Goal: Information Seeking & Learning: Learn about a topic

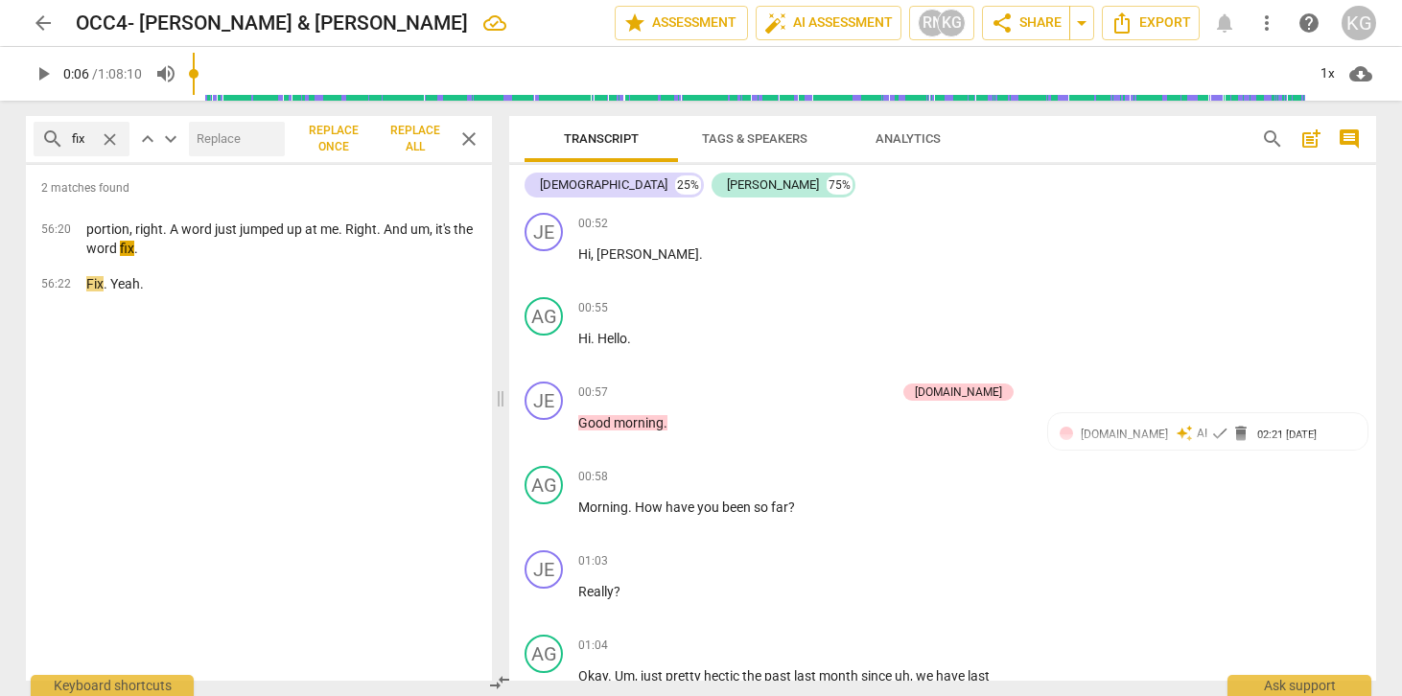
click at [1154, 13] on span "Export" at bounding box center [1151, 23] width 81 height 23
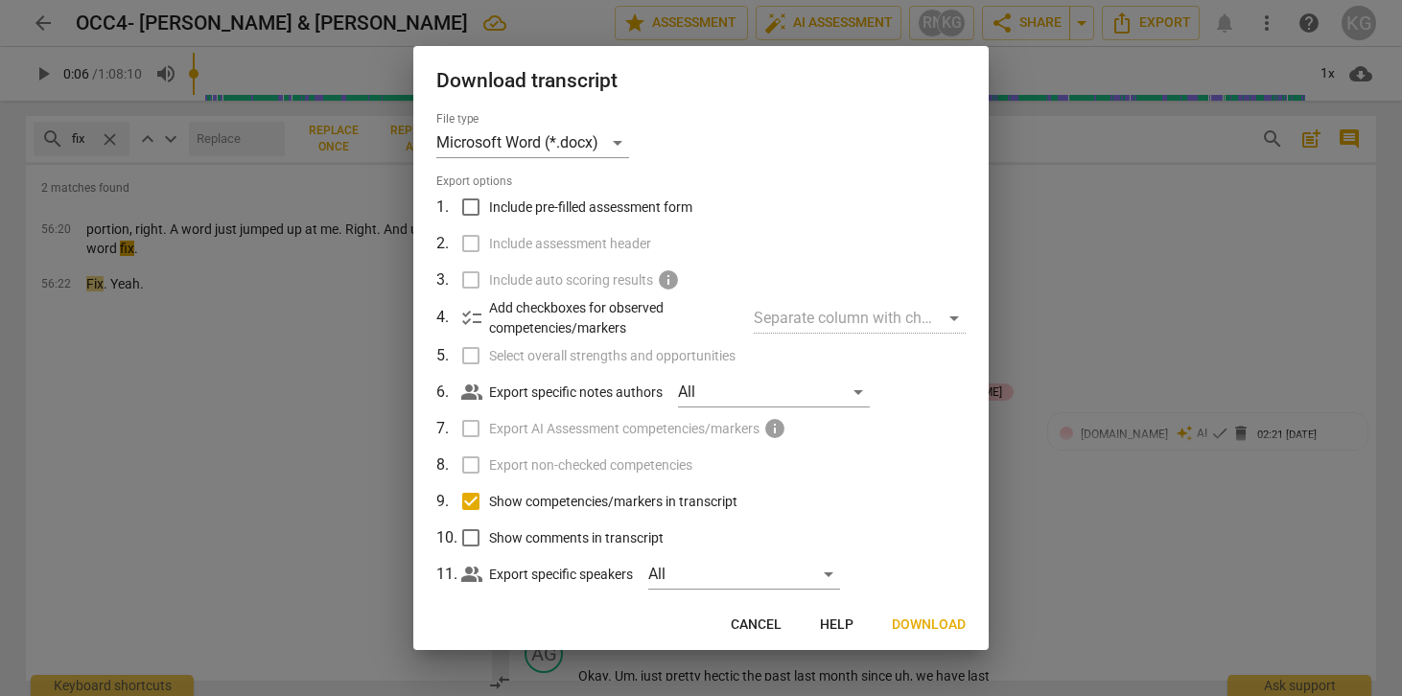
click at [1117, 430] on div at bounding box center [701, 348] width 1402 height 696
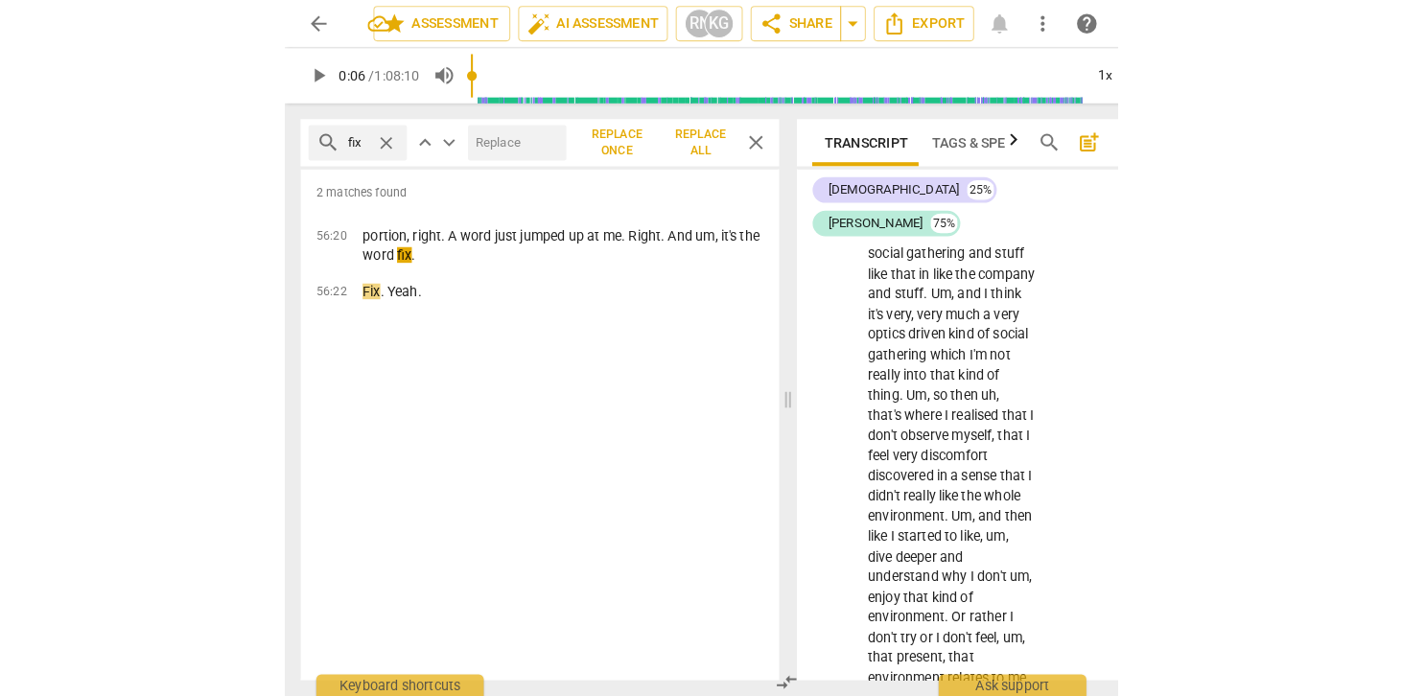
scroll to position [1796, 0]
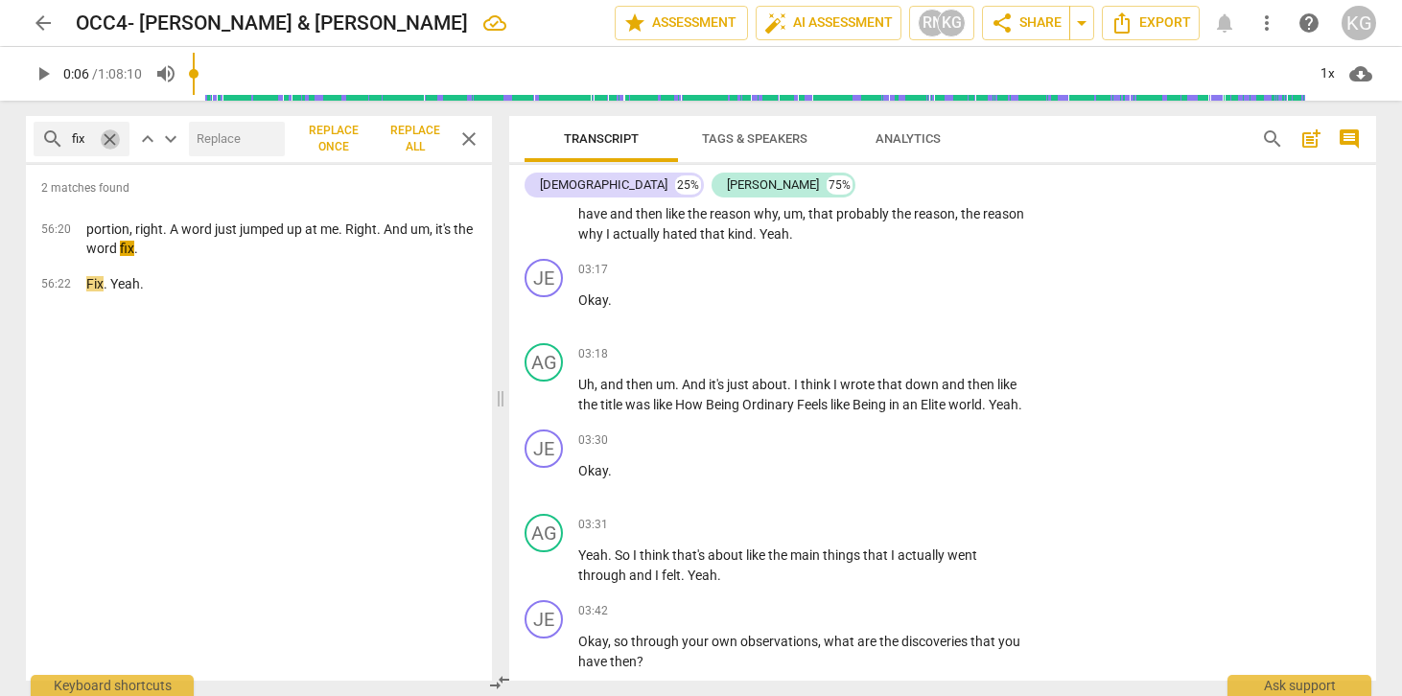
click at [108, 133] on span "close" at bounding box center [110, 139] width 20 height 20
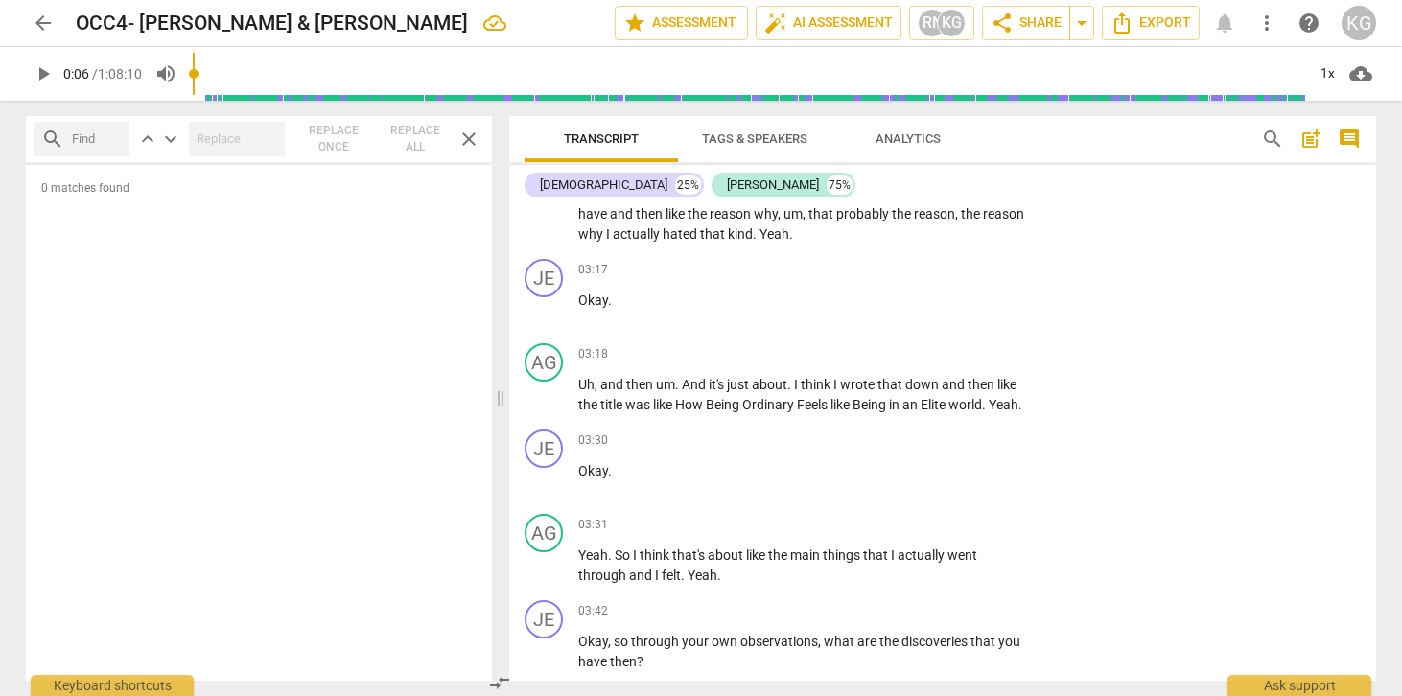
click at [52, 18] on span "arrow_back" at bounding box center [43, 23] width 23 height 23
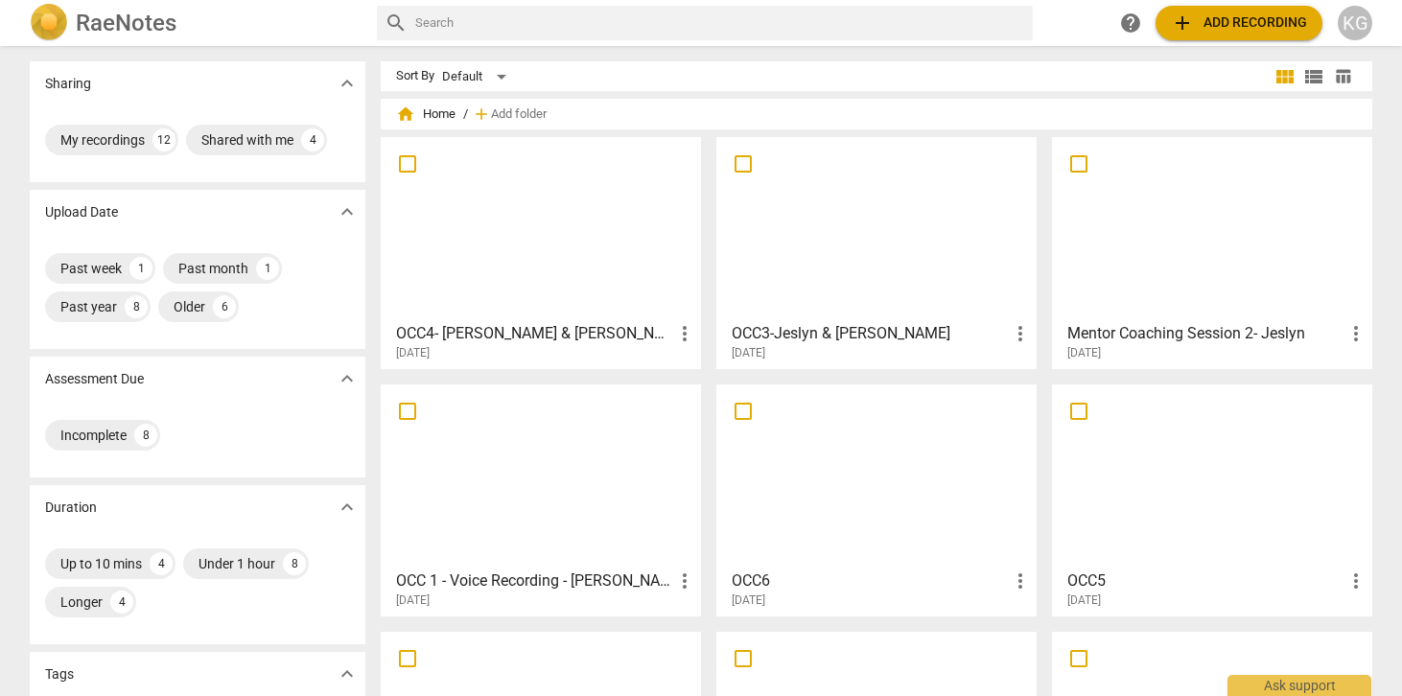
click at [548, 260] on div at bounding box center [541, 229] width 307 height 170
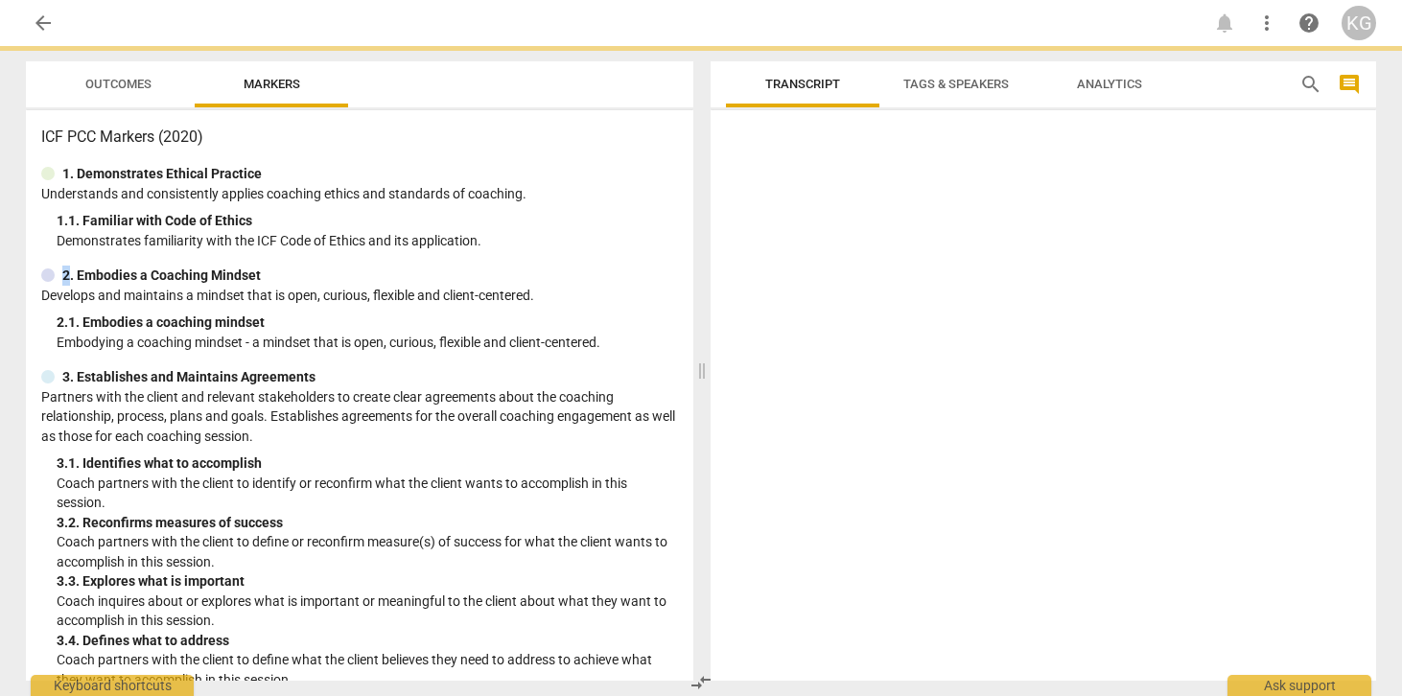
click at [548, 260] on div "ICF PCC Markers (2020) 1. Demonstrates Ethical Practice Understands and consist…" at bounding box center [360, 395] width 668 height 571
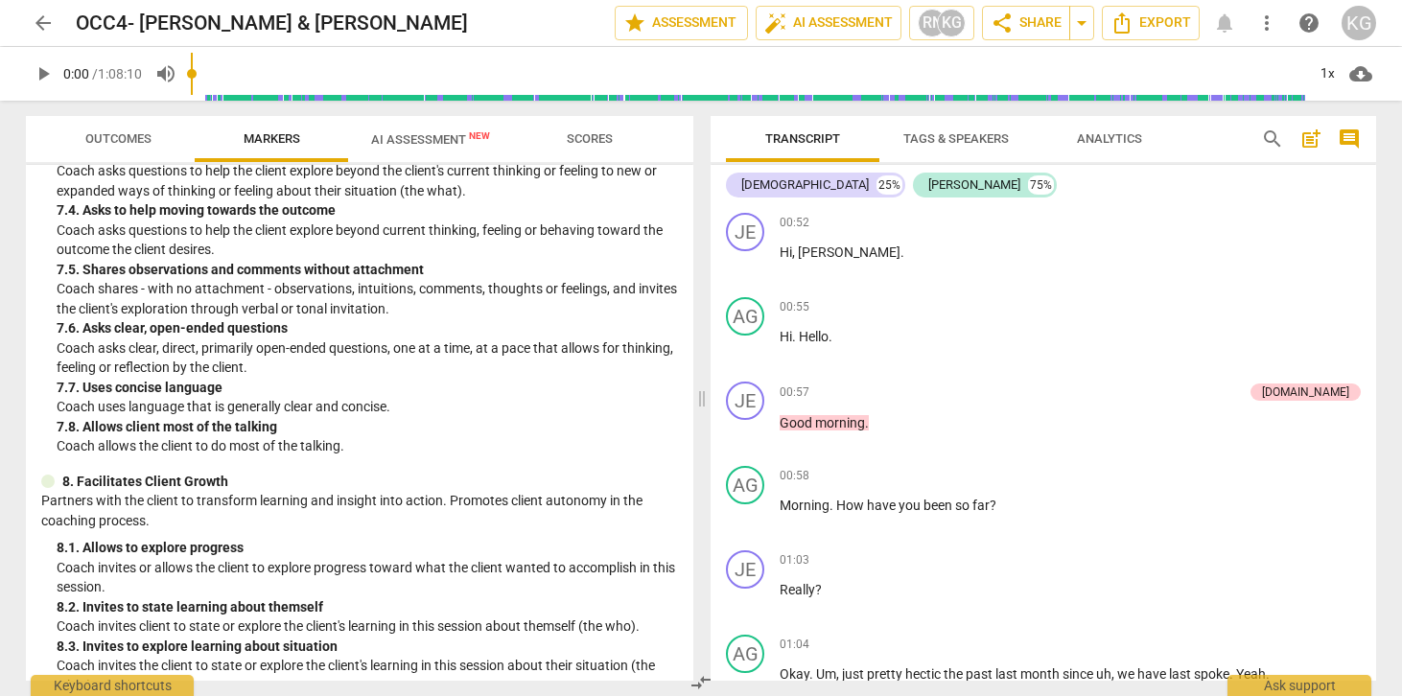
scroll to position [2089, 0]
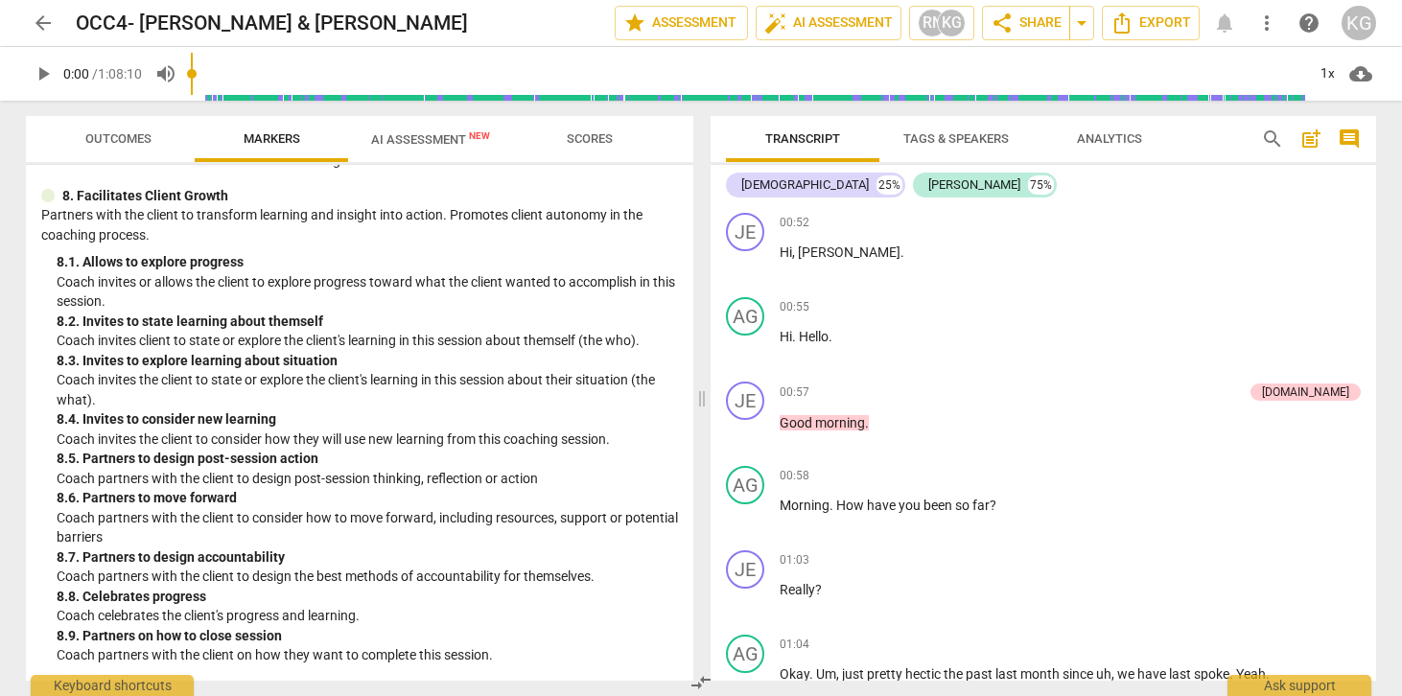
click at [34, 20] on span "arrow_back" at bounding box center [43, 23] width 23 height 23
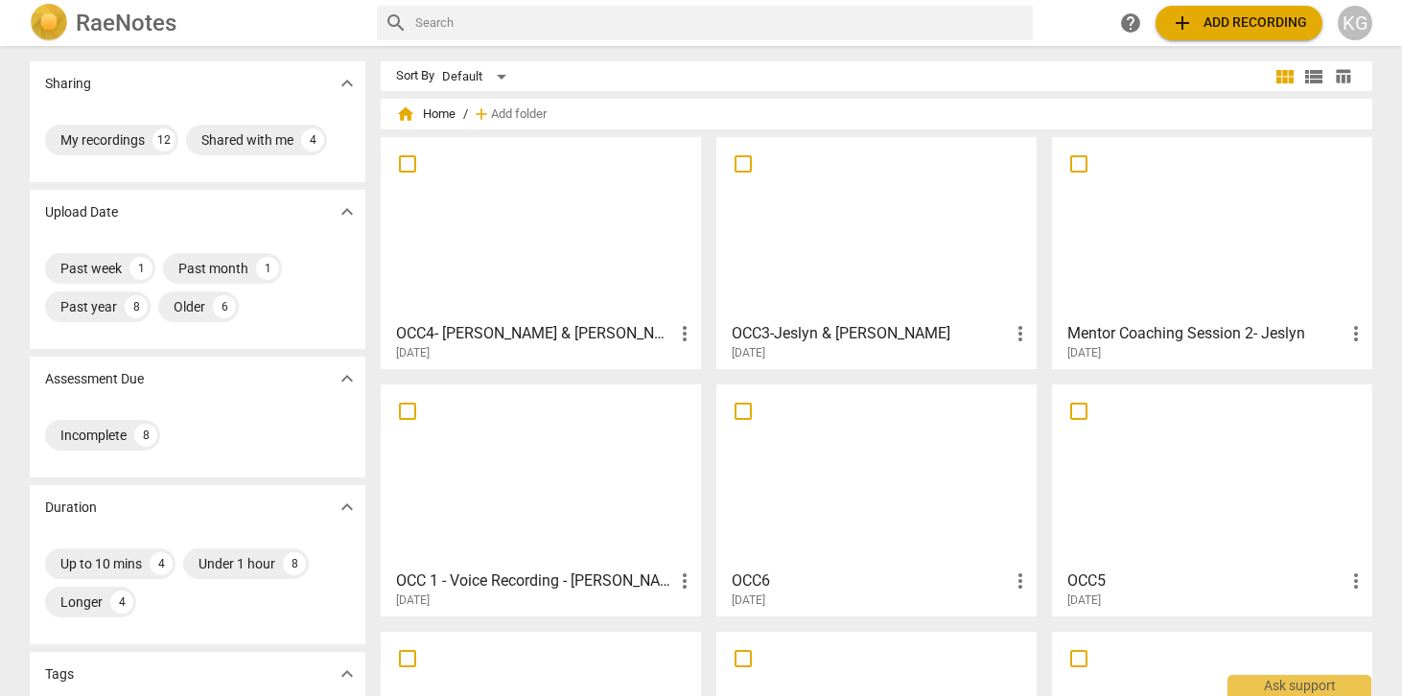
click at [469, 201] on div at bounding box center [541, 229] width 307 height 170
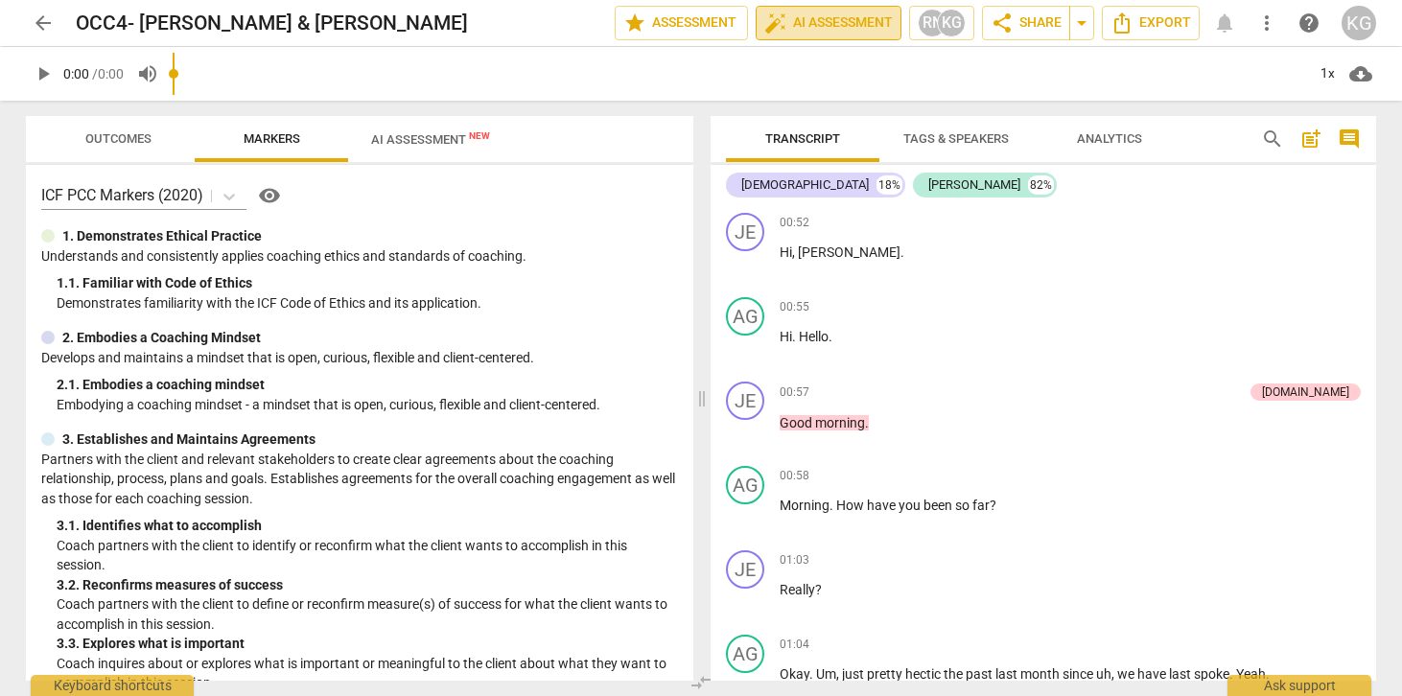
click at [833, 24] on span "auto_fix_high AI Assessment" at bounding box center [828, 23] width 129 height 23
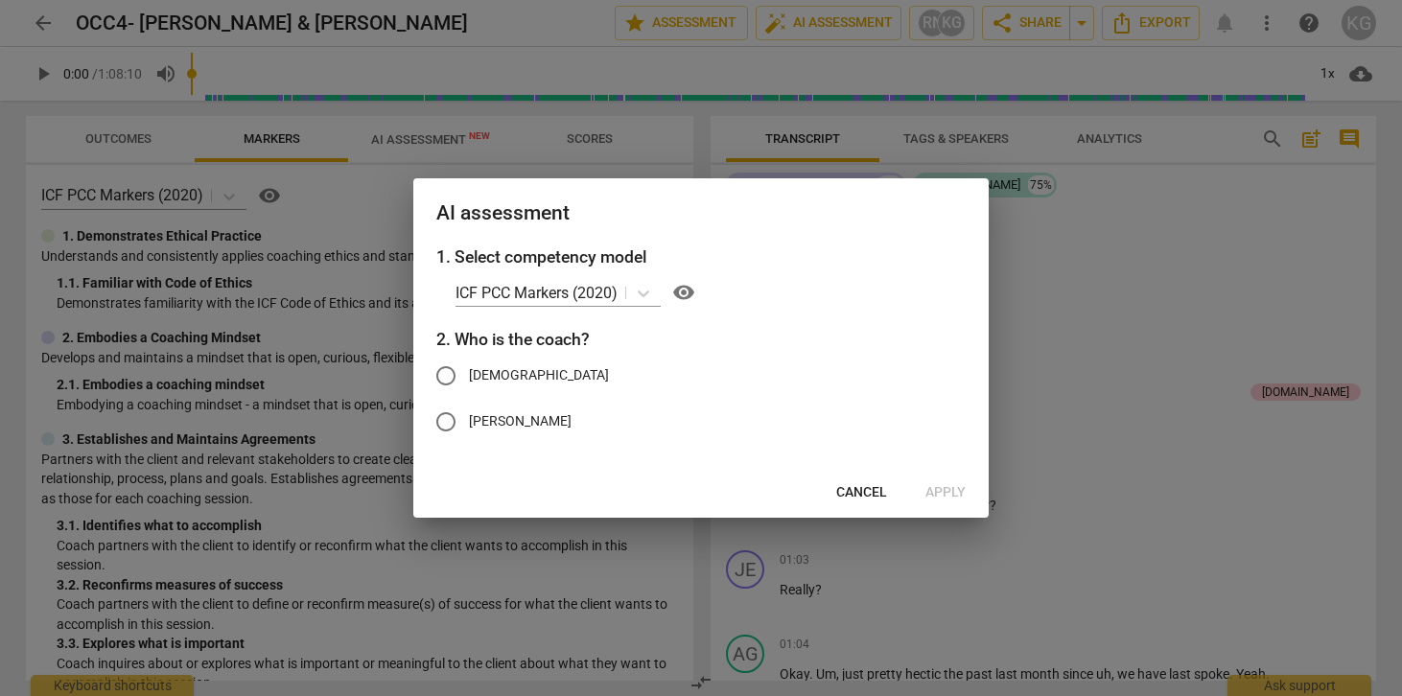
click at [477, 378] on span "[DEMOGRAPHIC_DATA]" at bounding box center [539, 375] width 140 height 20
click at [469, 378] on input "[DEMOGRAPHIC_DATA]" at bounding box center [446, 376] width 46 height 46
radio input "true"
click at [866, 487] on span "Cancel" at bounding box center [861, 492] width 51 height 19
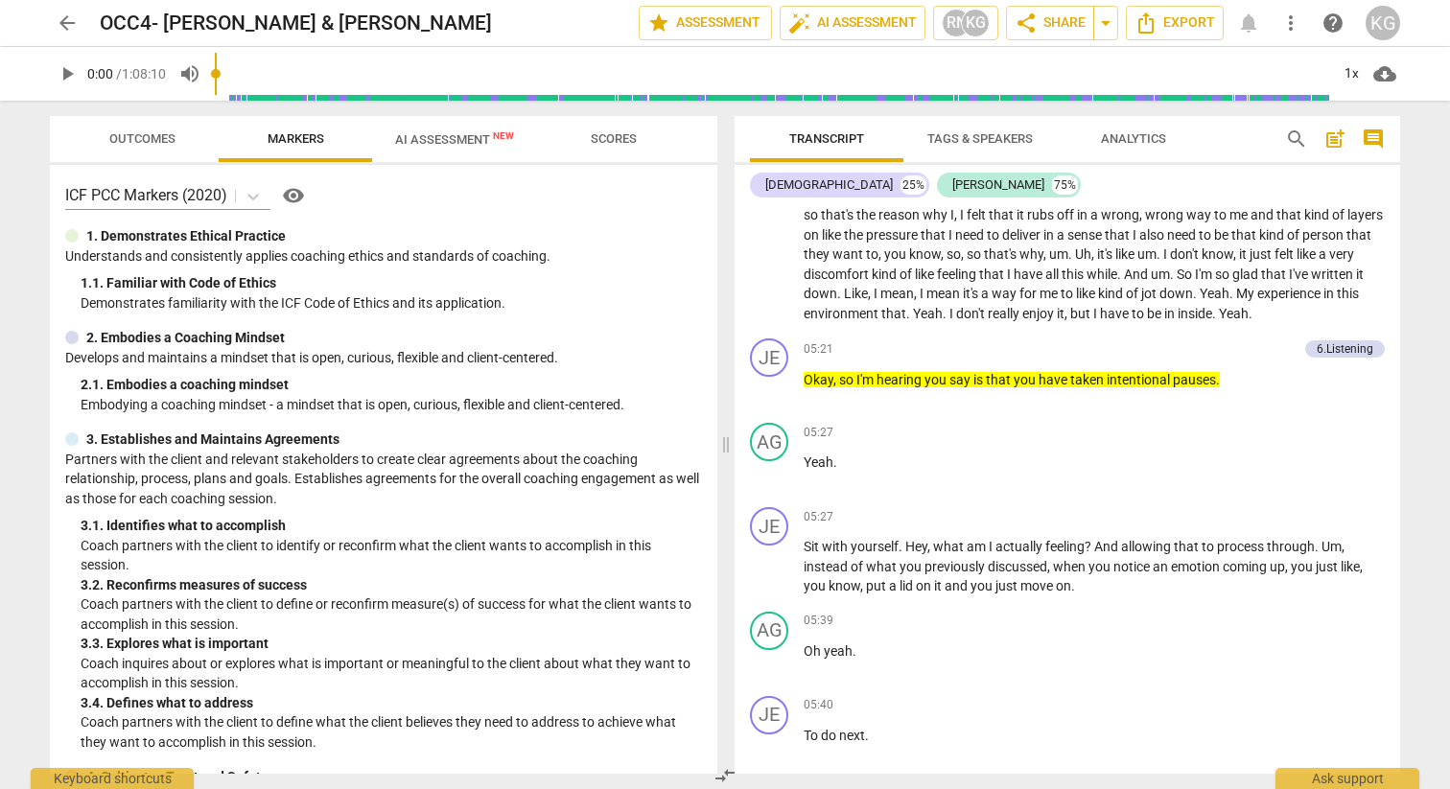
scroll to position [2392, 0]
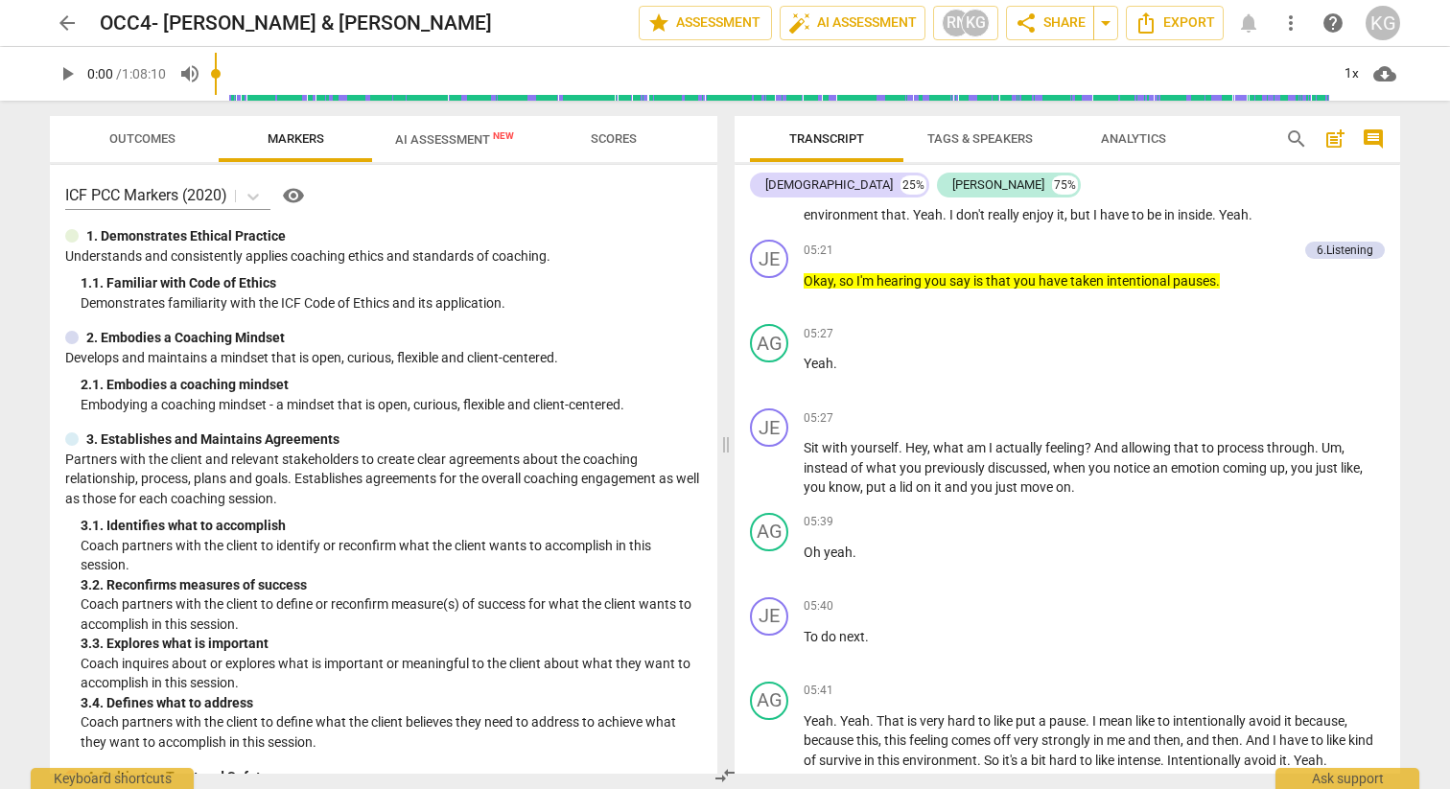
click at [464, 137] on span "AI Assessment New" at bounding box center [454, 139] width 119 height 14
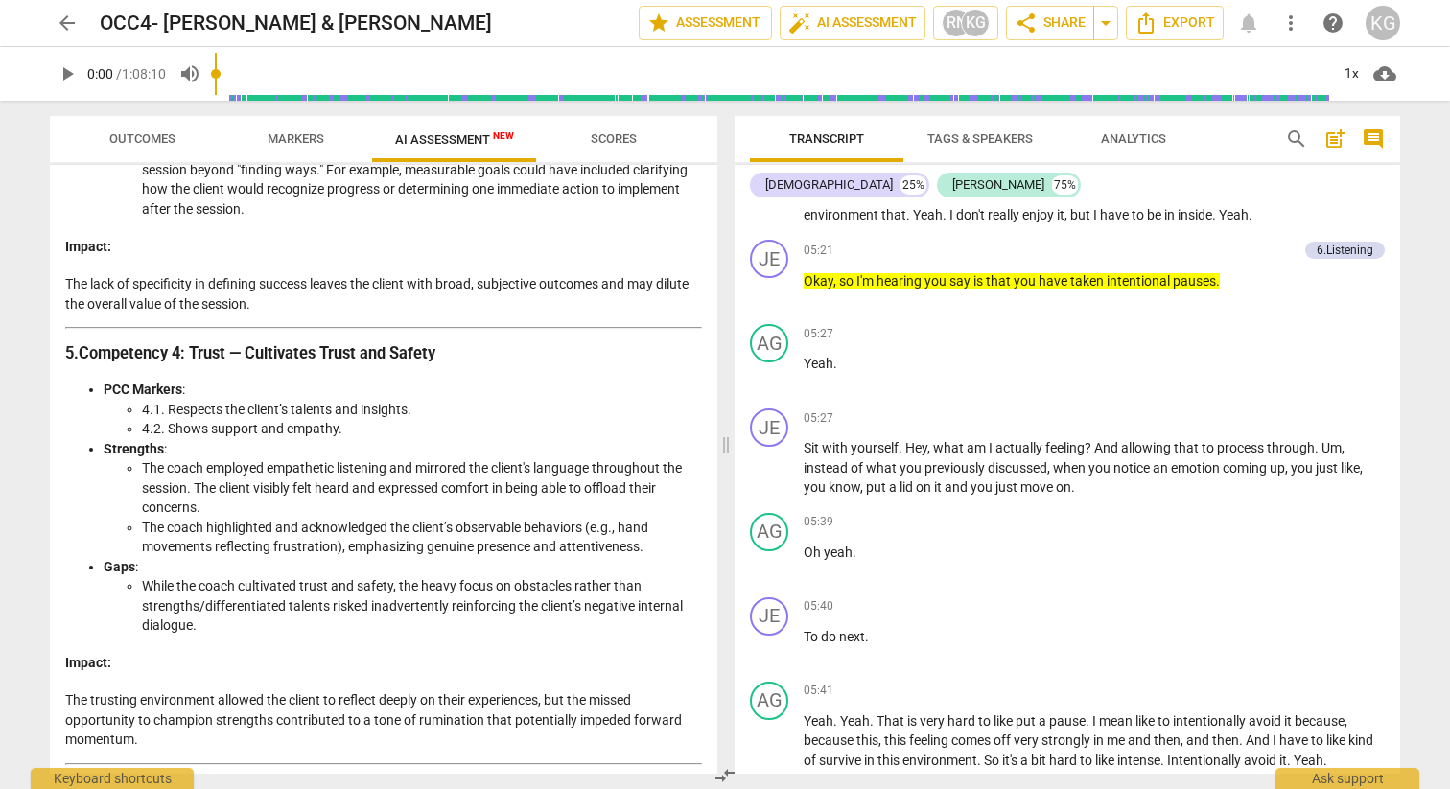
scroll to position [1171, 0]
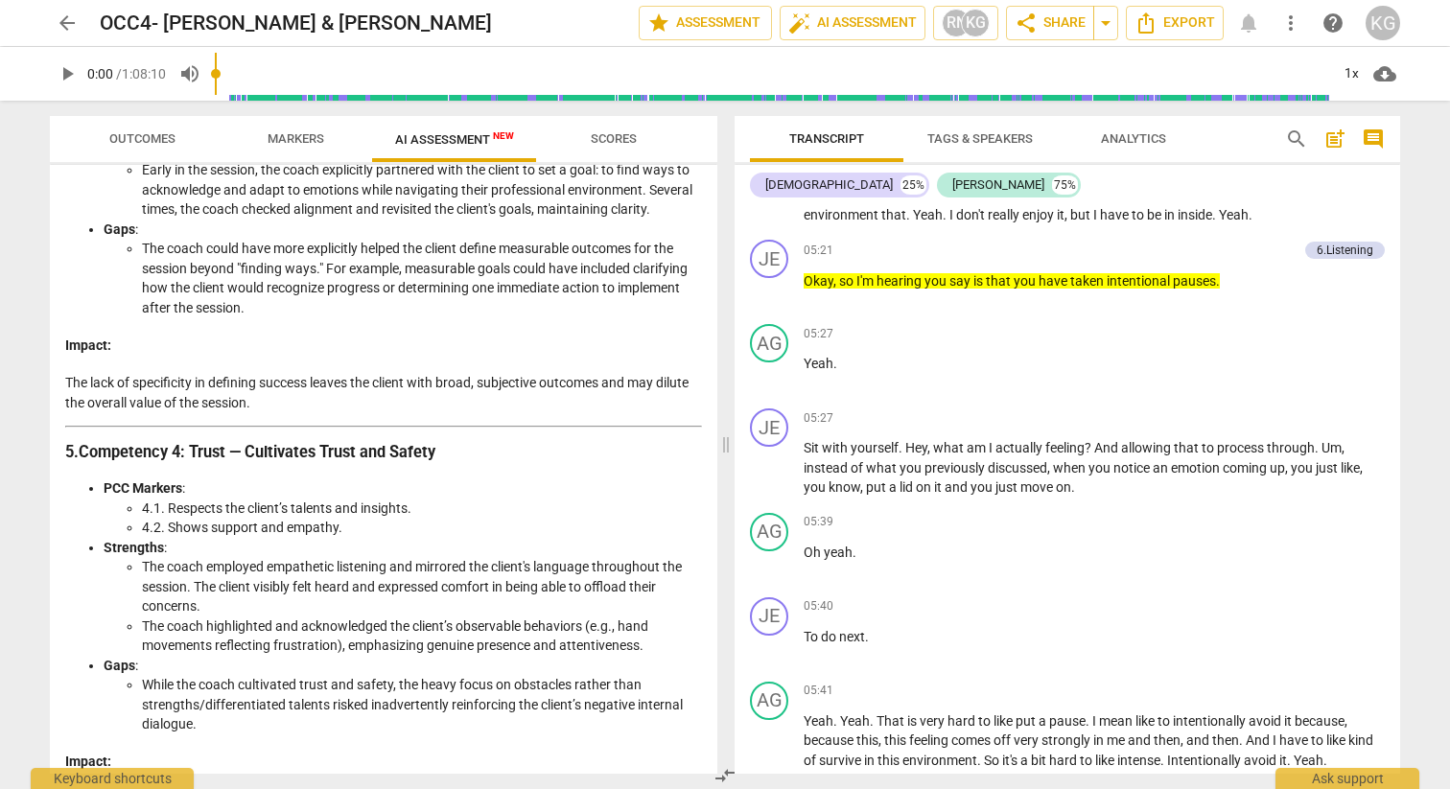
click at [600, 142] on span "Scores" at bounding box center [614, 138] width 46 height 14
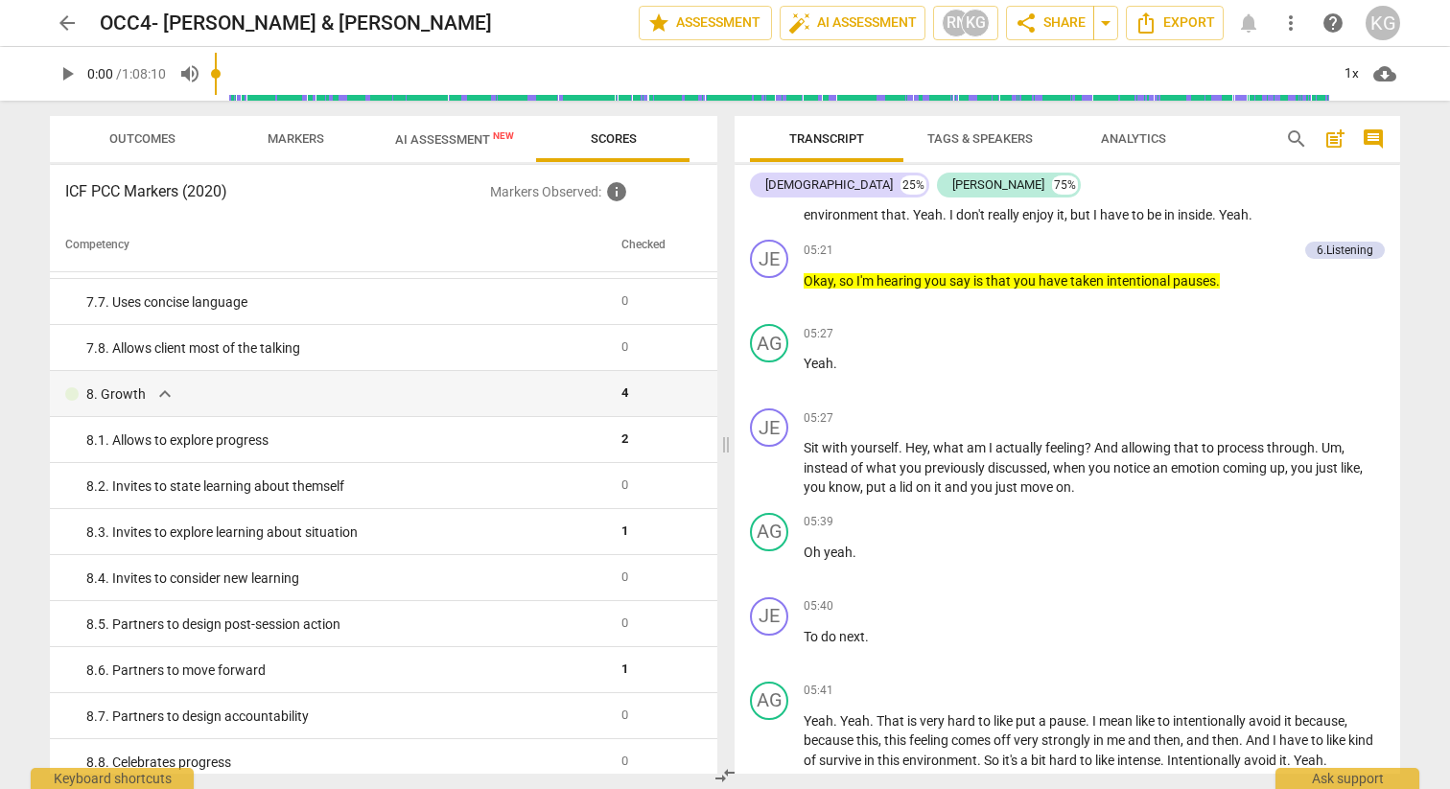
scroll to position [1662, 0]
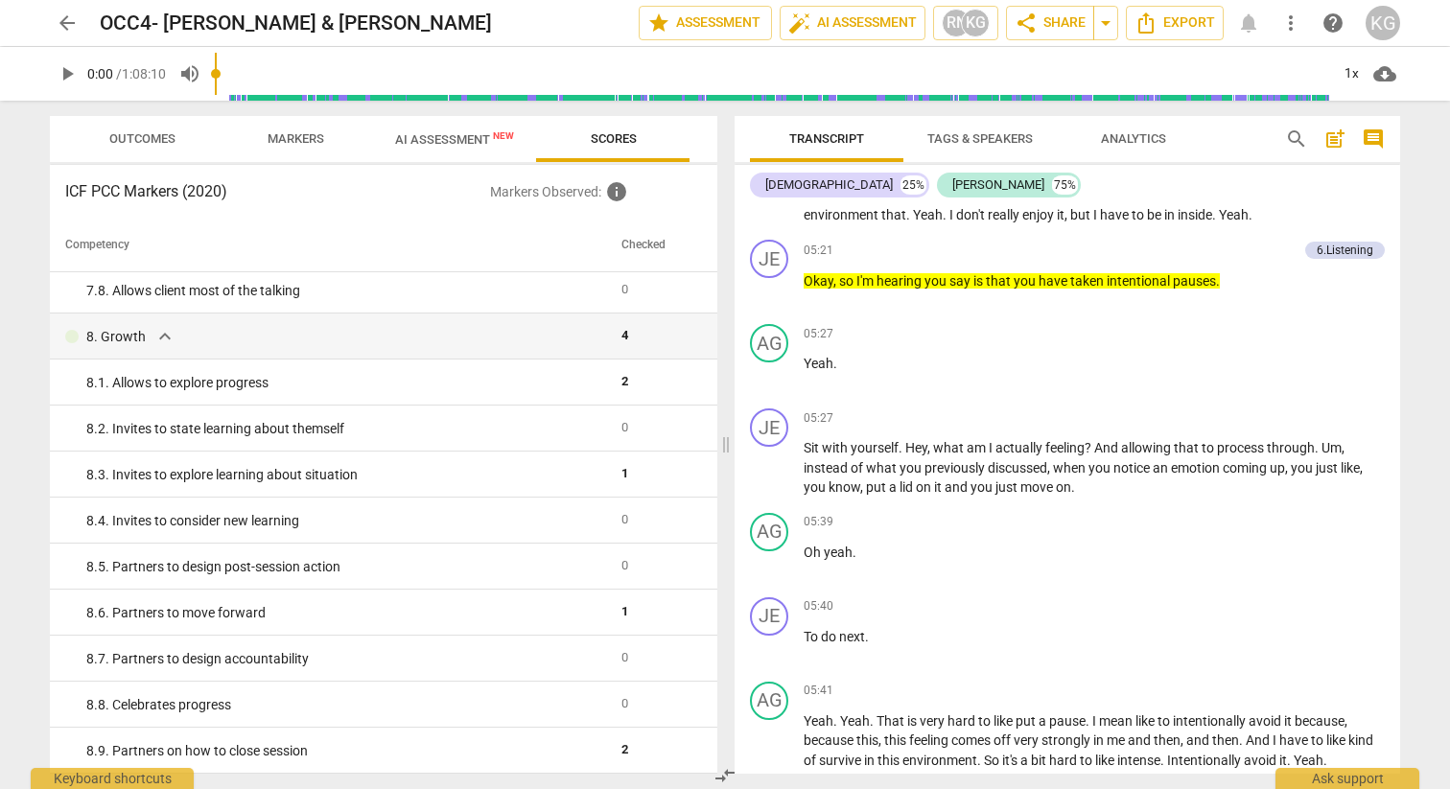
click at [500, 139] on span "New" at bounding box center [503, 135] width 21 height 11
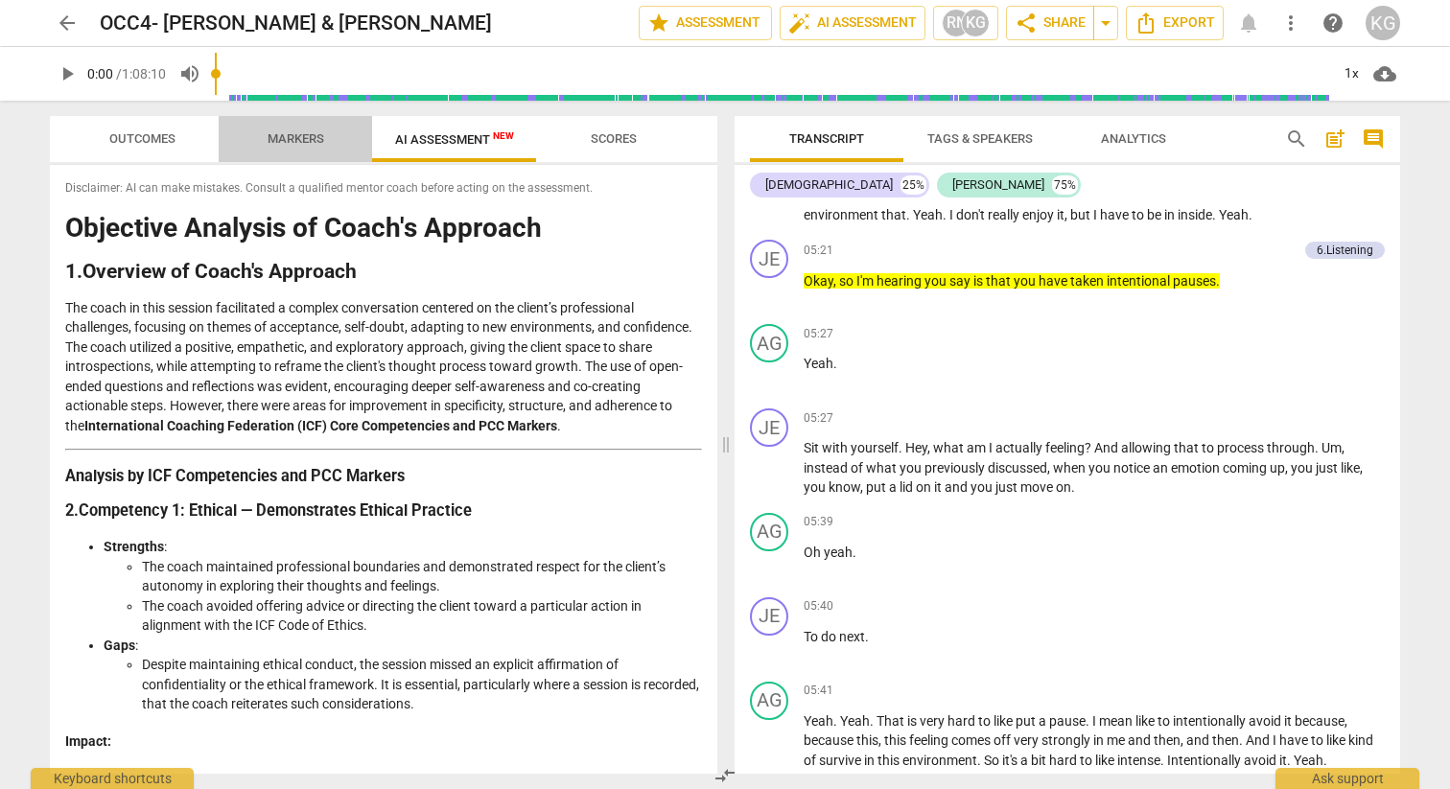
click at [318, 135] on span "Markers" at bounding box center [296, 138] width 57 height 14
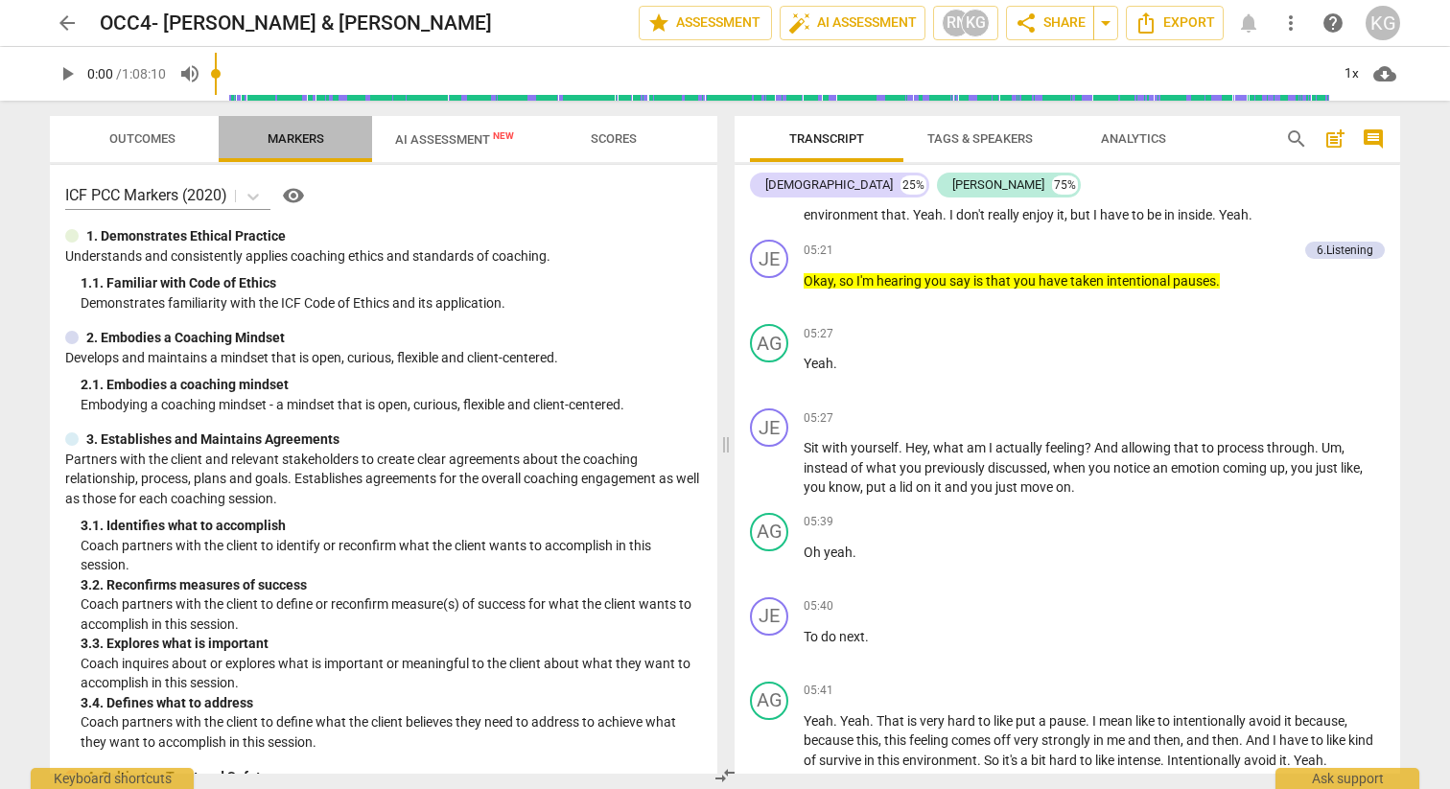
click at [310, 135] on span "Markers" at bounding box center [296, 138] width 57 height 14
click at [163, 133] on span "Outcomes" at bounding box center [142, 138] width 66 height 14
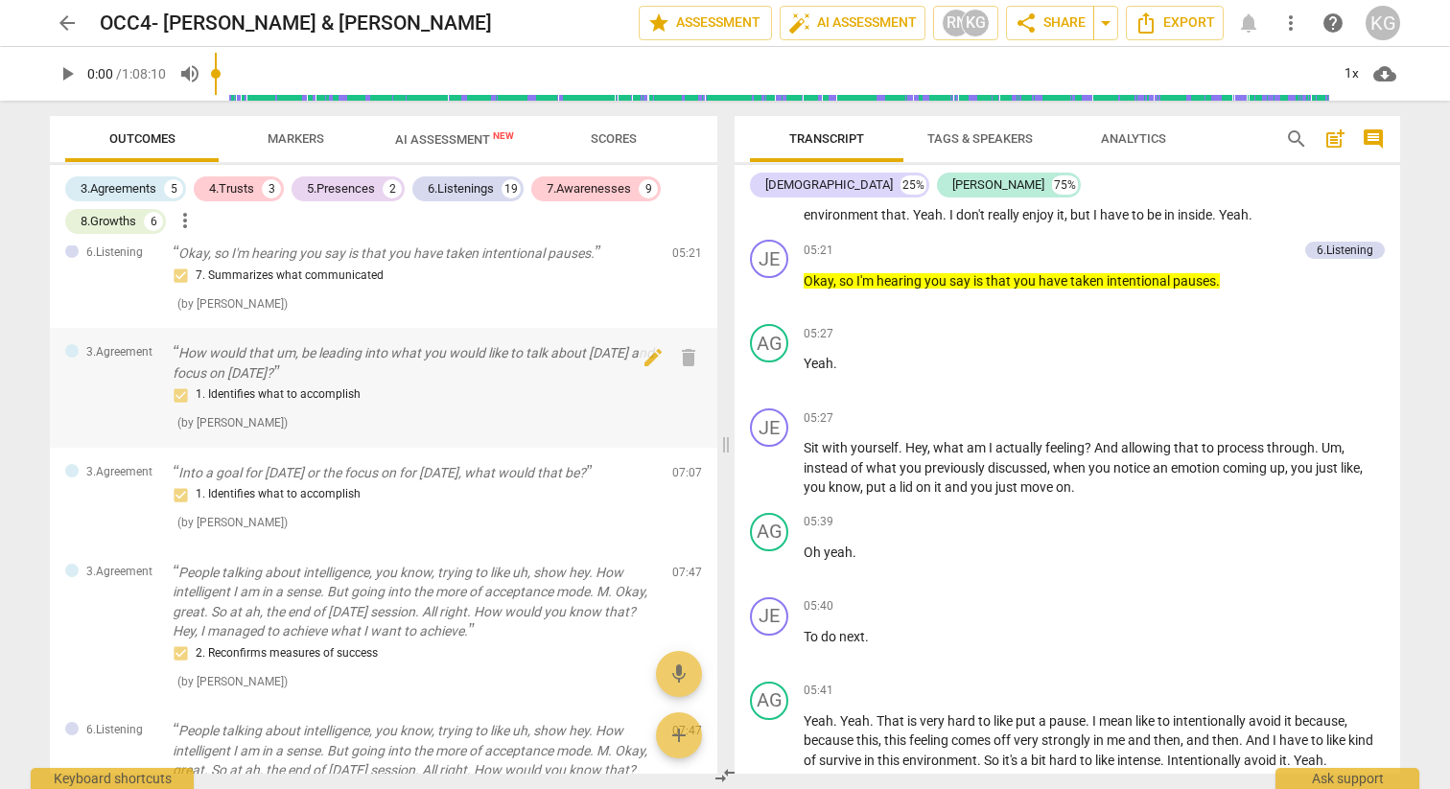
scroll to position [0, 0]
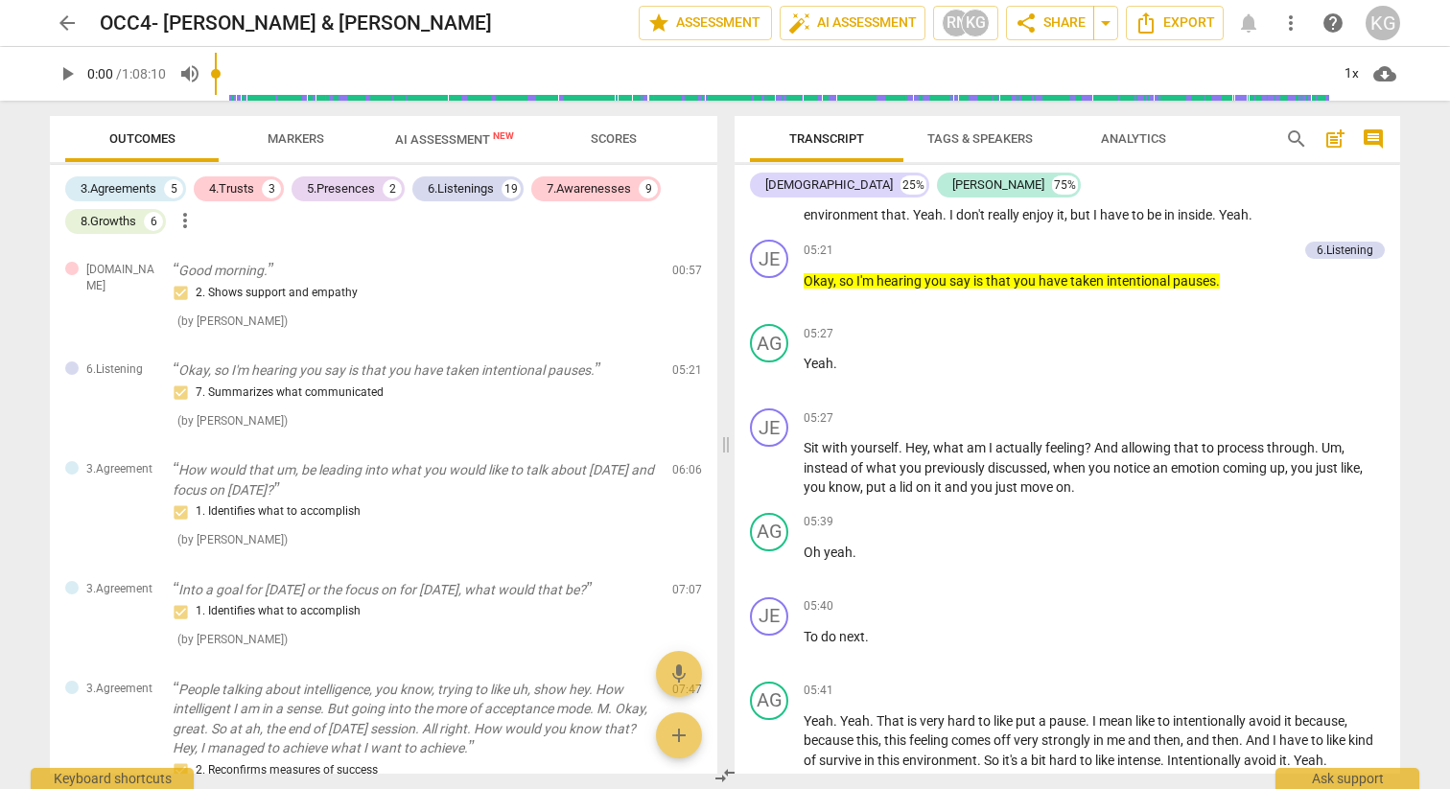
click at [443, 140] on span "AI Assessment New" at bounding box center [454, 139] width 119 height 14
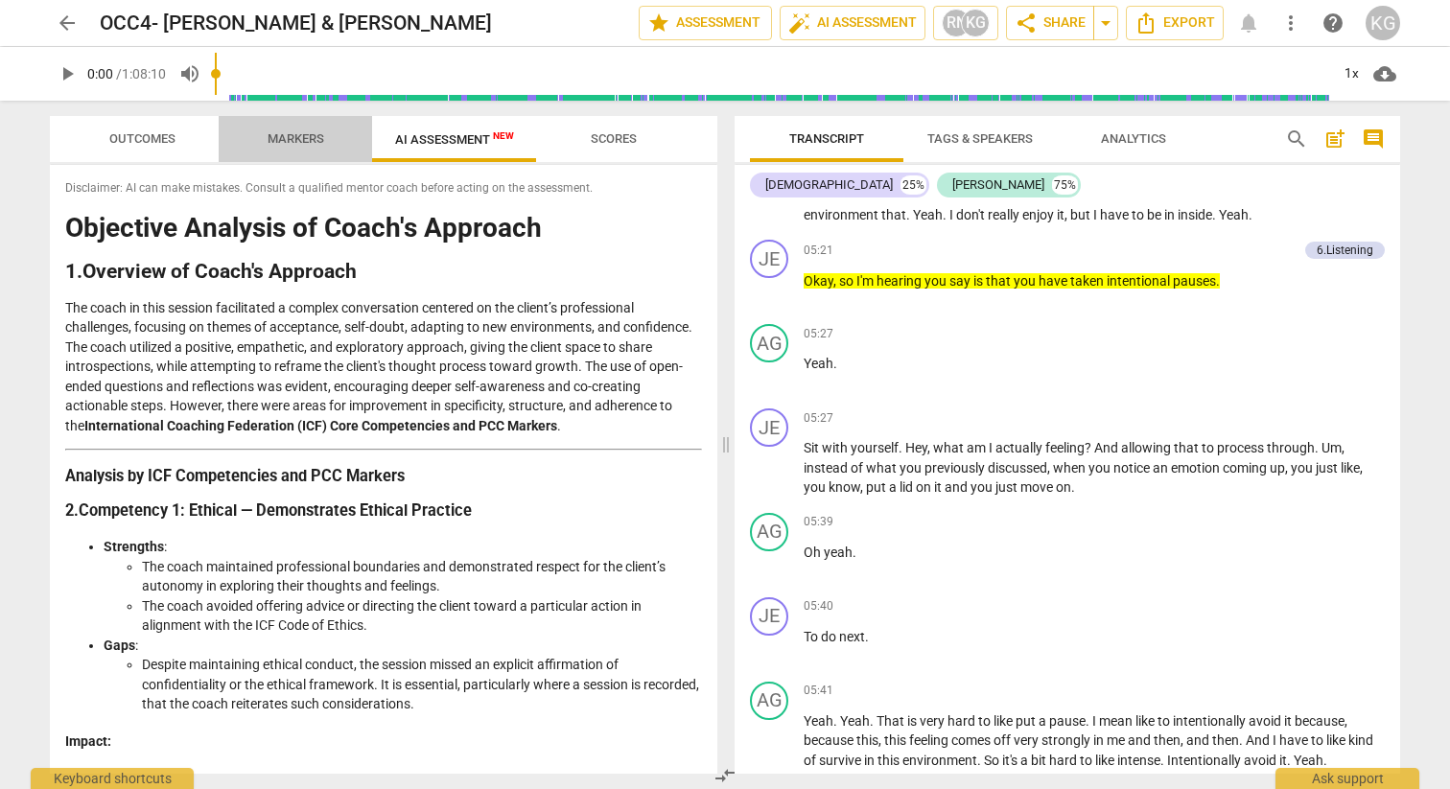
click at [290, 135] on span "Markers" at bounding box center [296, 138] width 57 height 14
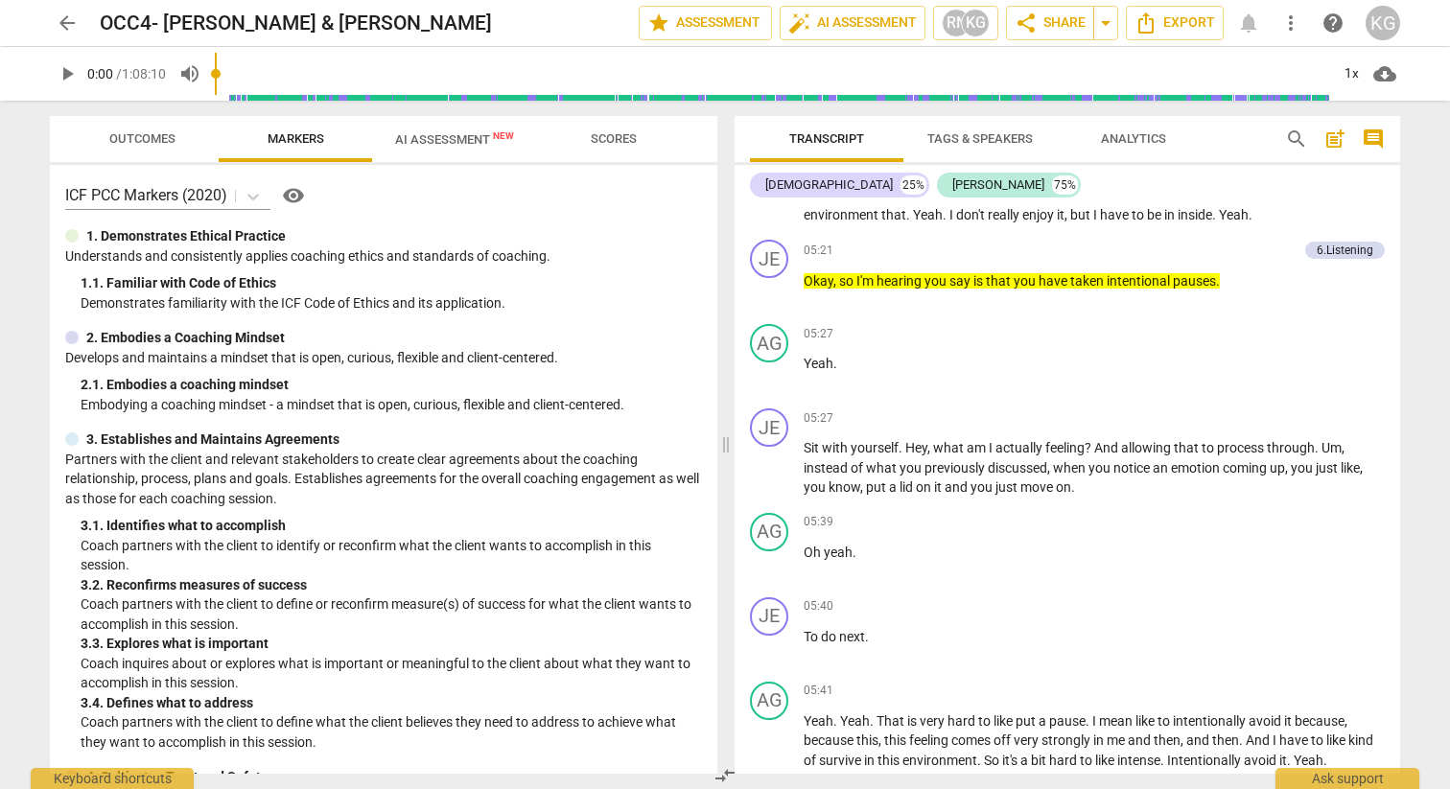
click at [426, 138] on span "AI Assessment New" at bounding box center [454, 139] width 119 height 14
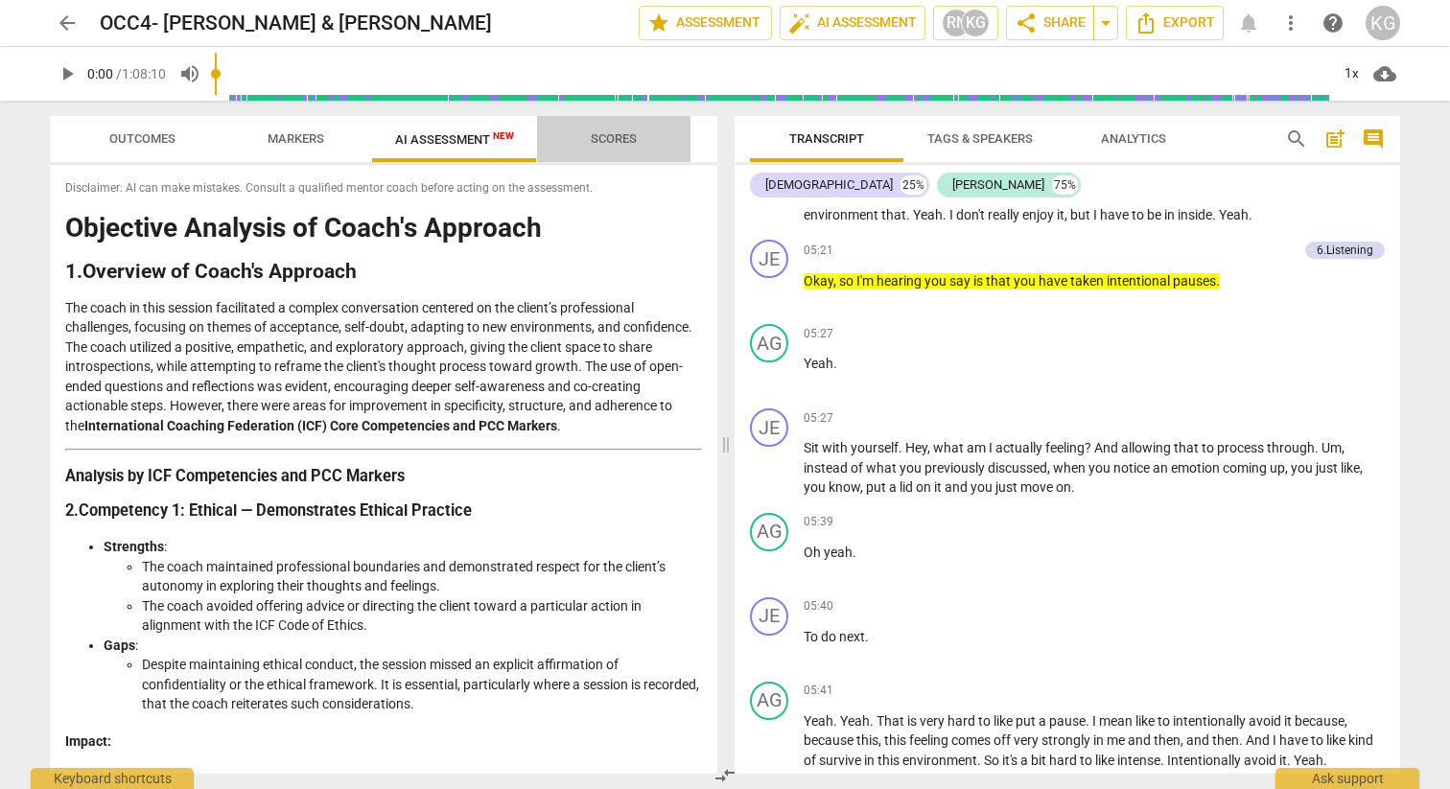
click at [615, 141] on span "Scores" at bounding box center [614, 138] width 46 height 14
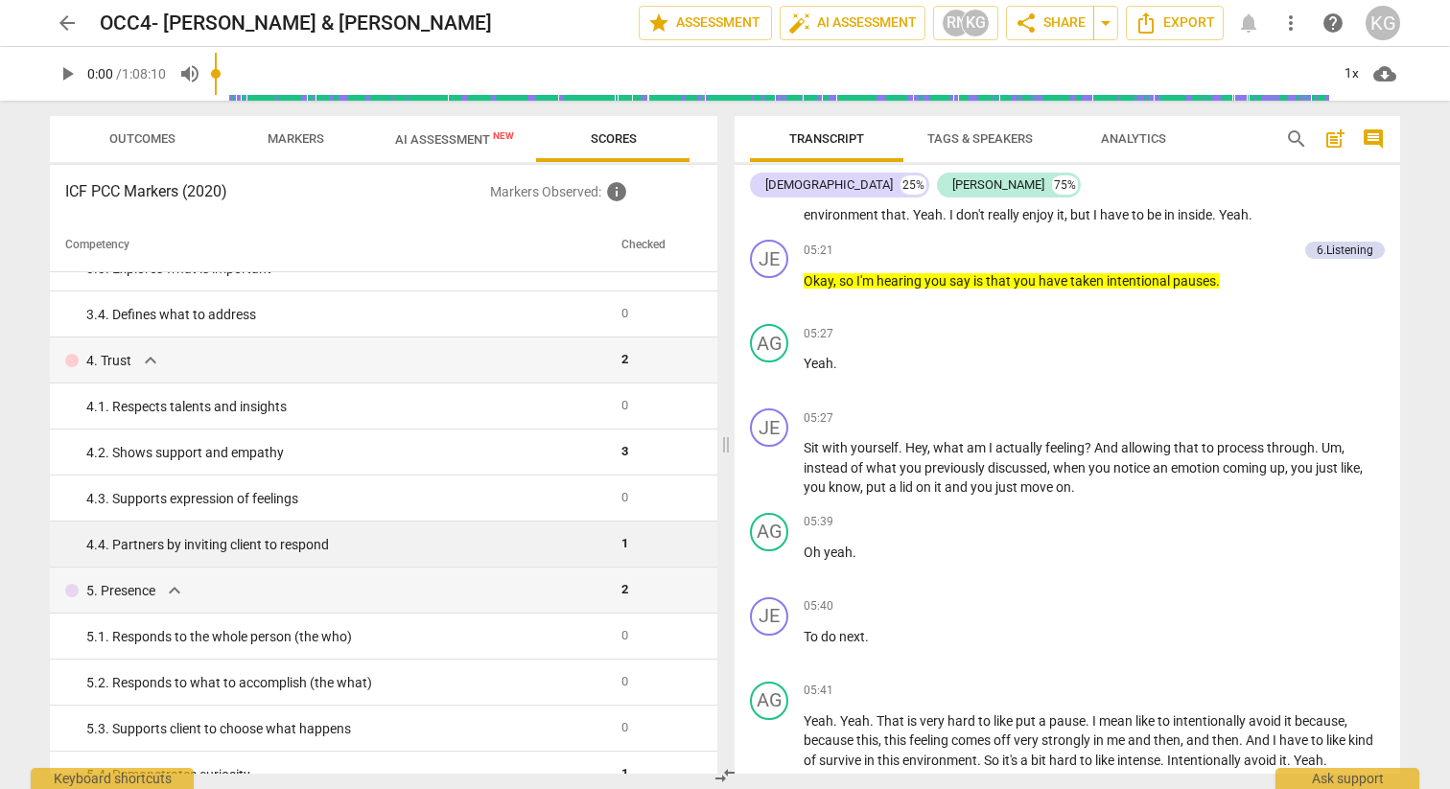
scroll to position [546, 0]
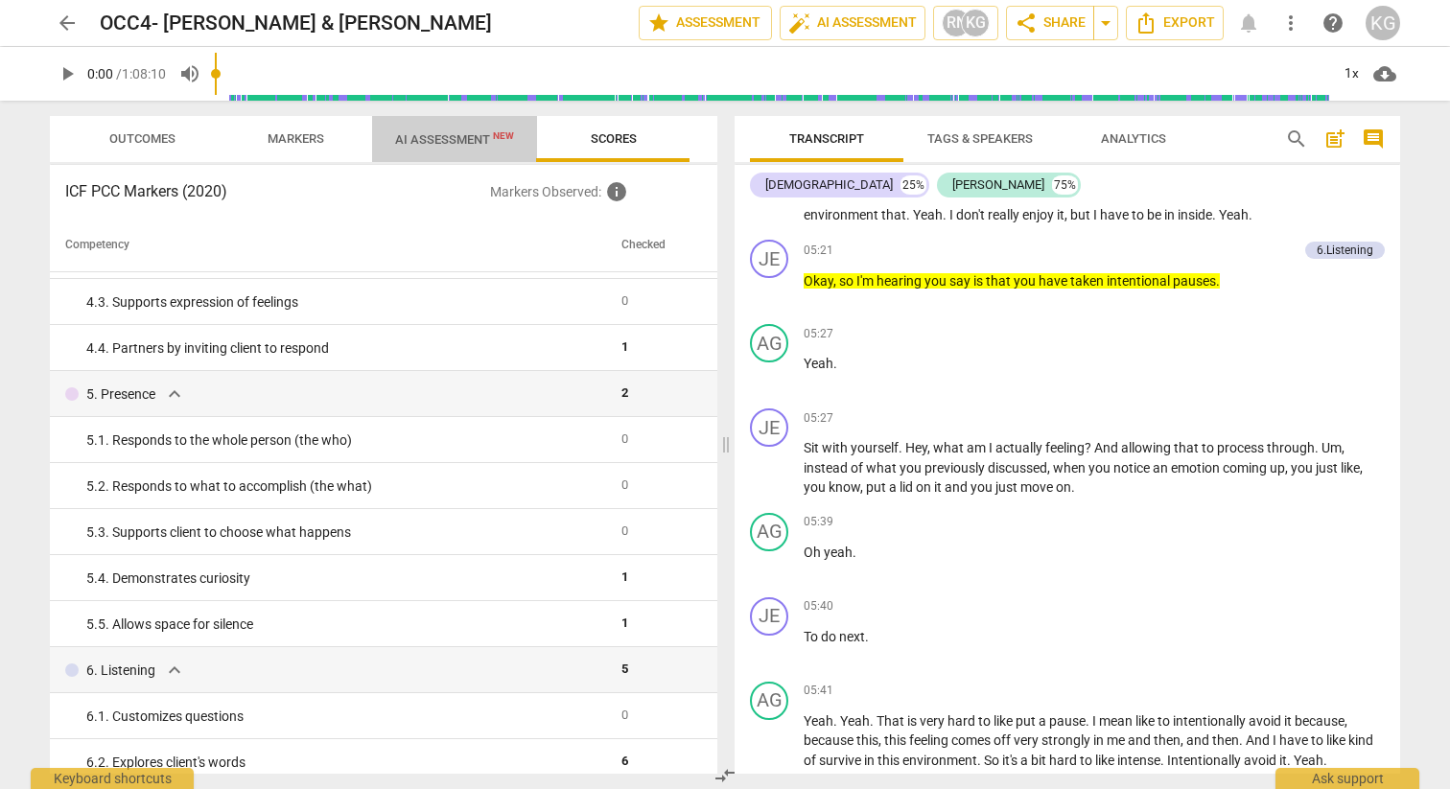
click at [450, 150] on span "AI Assessment New" at bounding box center [454, 139] width 165 height 29
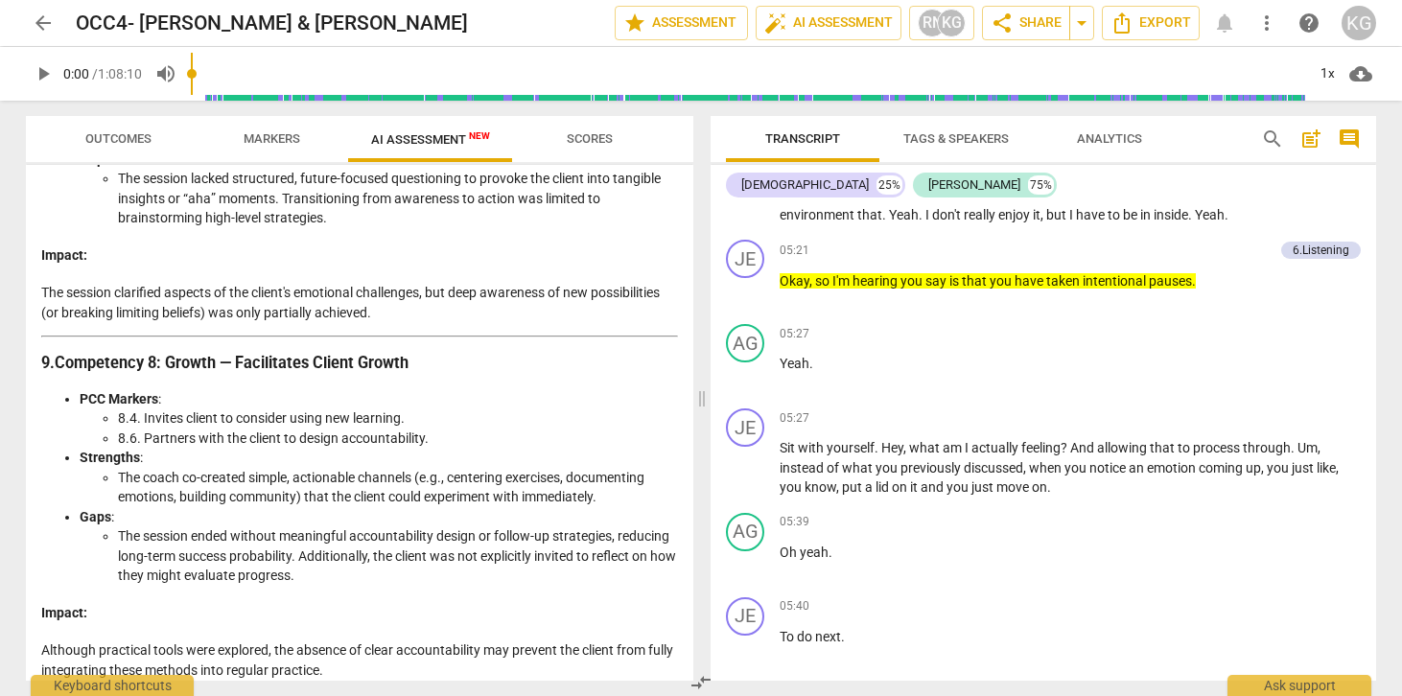
scroll to position [2711, 0]
